Goal: Browse casually

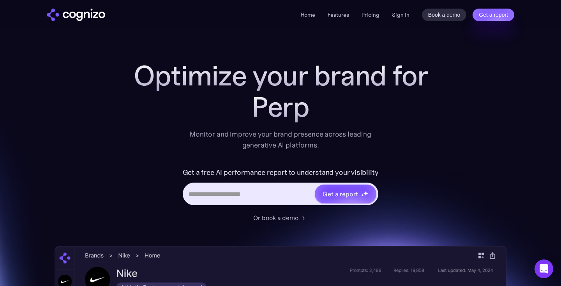
click at [195, 73] on h1 "Optimize your brand for" at bounding box center [281, 75] width 312 height 31
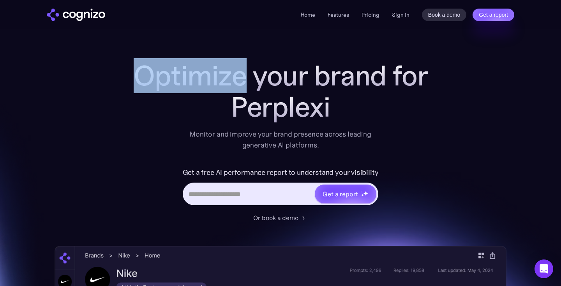
click at [195, 73] on h1 "Optimize your brand for" at bounding box center [281, 75] width 312 height 31
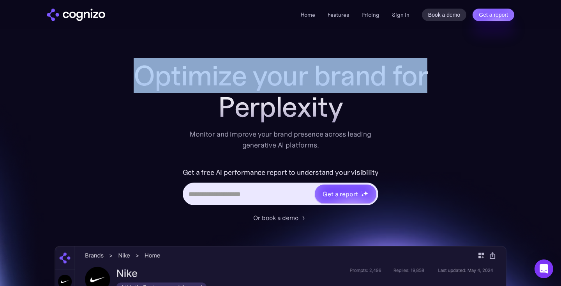
click at [195, 73] on h1 "Optimize your brand for" at bounding box center [281, 75] width 312 height 31
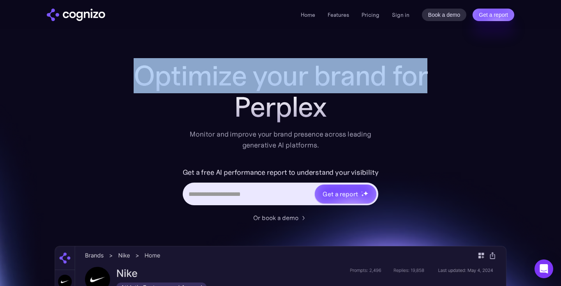
click at [193, 81] on h1 "Optimize your brand for" at bounding box center [281, 75] width 312 height 31
drag, startPoint x: 136, startPoint y: 72, endPoint x: 343, endPoint y: 104, distance: 209.1
click at [343, 104] on div "Optimize your brand for Cl" at bounding box center [281, 91] width 312 height 62
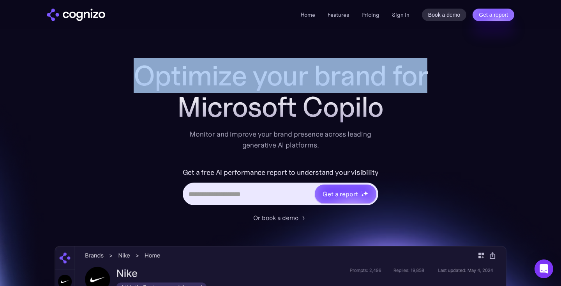
click at [235, 81] on h1 "Optimize your brand for" at bounding box center [281, 75] width 312 height 31
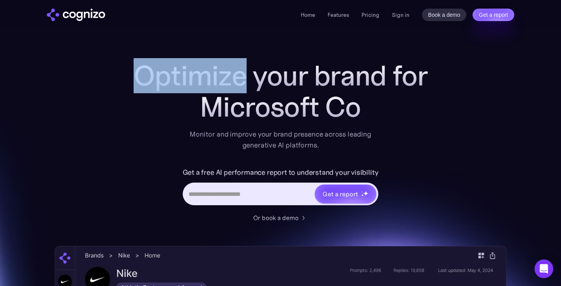
click at [235, 81] on h1 "Optimize your brand for" at bounding box center [281, 75] width 312 height 31
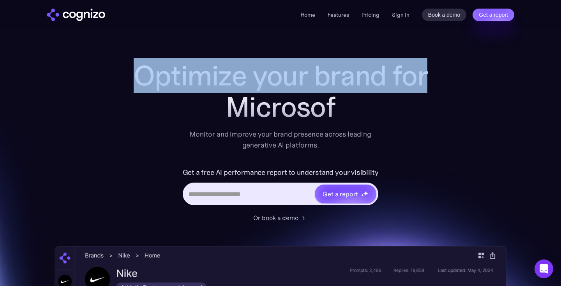
click at [235, 81] on h1 "Optimize your brand for" at bounding box center [281, 75] width 312 height 31
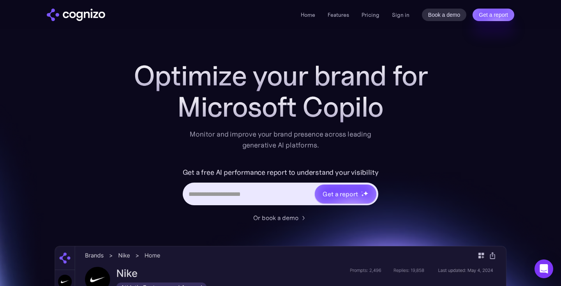
click at [225, 77] on h1 "Optimize your brand for" at bounding box center [281, 75] width 312 height 31
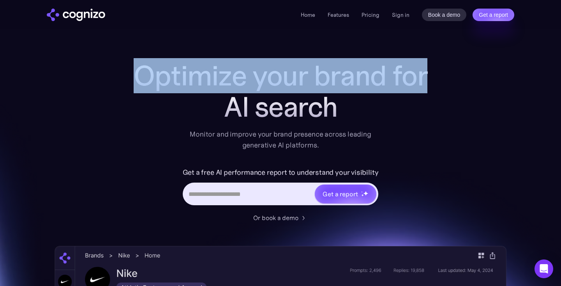
drag, startPoint x: 136, startPoint y: 73, endPoint x: 353, endPoint y: 104, distance: 218.6
click at [353, 104] on div "Optimize your brand for AI search" at bounding box center [281, 91] width 312 height 62
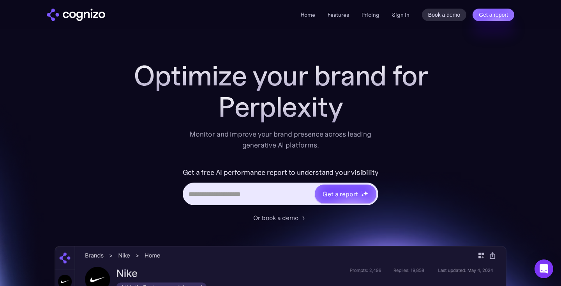
click at [246, 80] on h1 "Optimize your brand for" at bounding box center [281, 75] width 312 height 31
